Goal: Find specific page/section: Find specific page/section

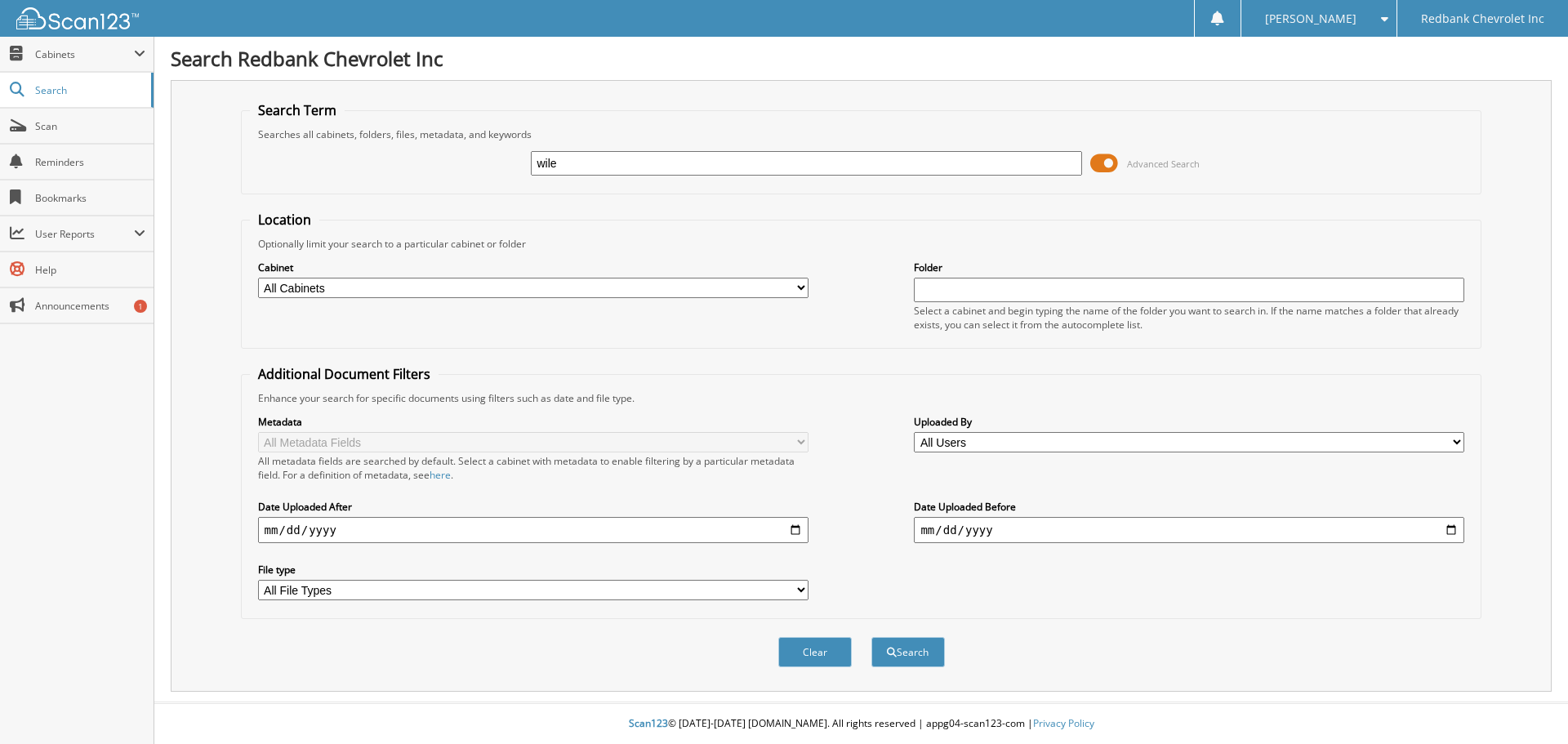
type input "wile"
click at [871, 637] on button "Search" at bounding box center [907, 652] width 73 height 30
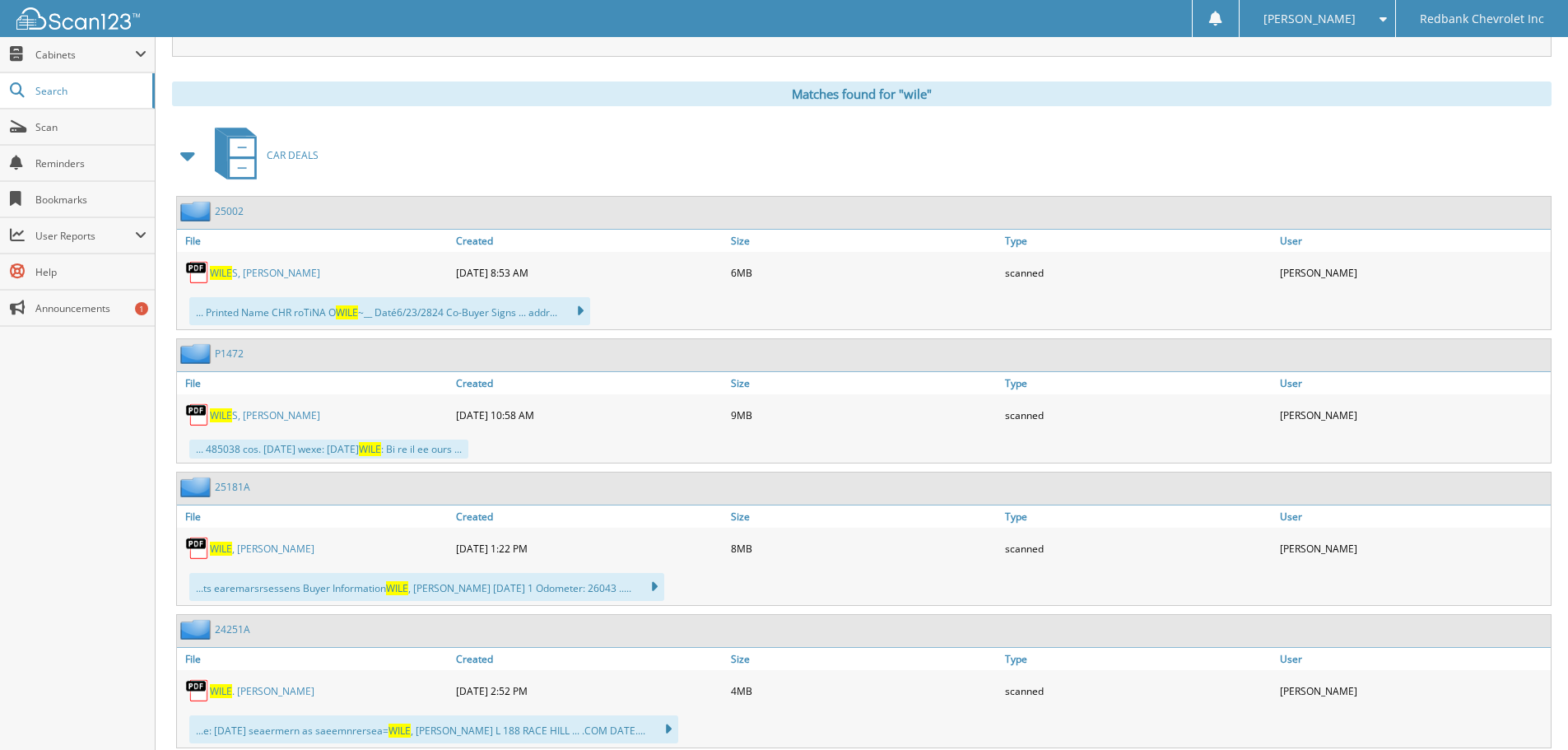
scroll to position [659, 0]
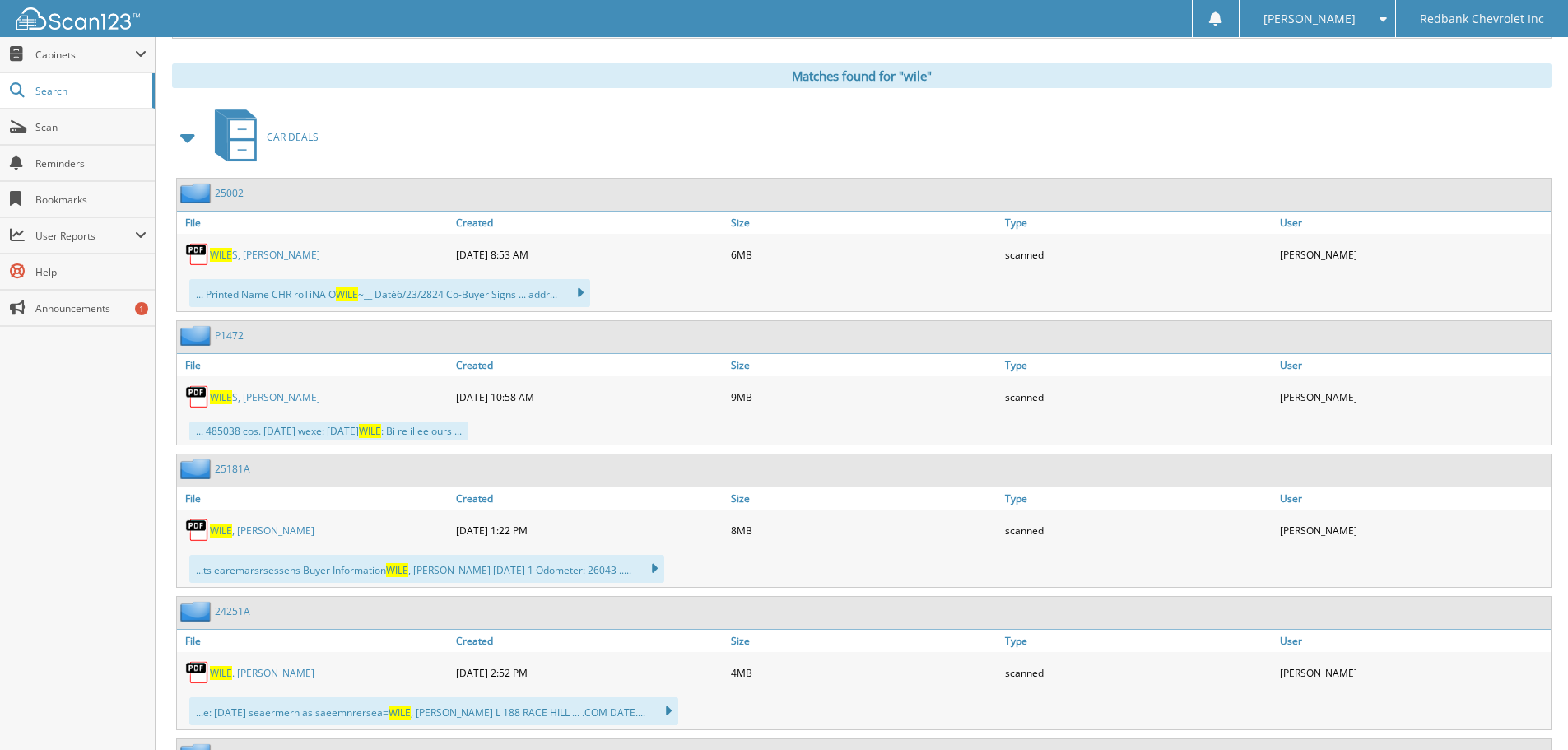
click at [245, 674] on link "WILE . BRENT L" at bounding box center [261, 673] width 104 height 14
